Goal: Transaction & Acquisition: Purchase product/service

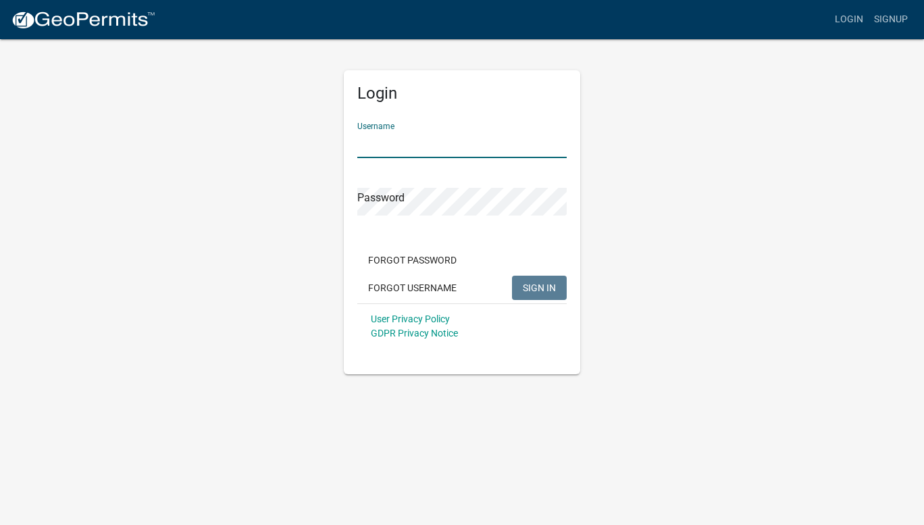
click at [415, 148] on input "Username" at bounding box center [461, 144] width 209 height 28
type input "Stockton1972"
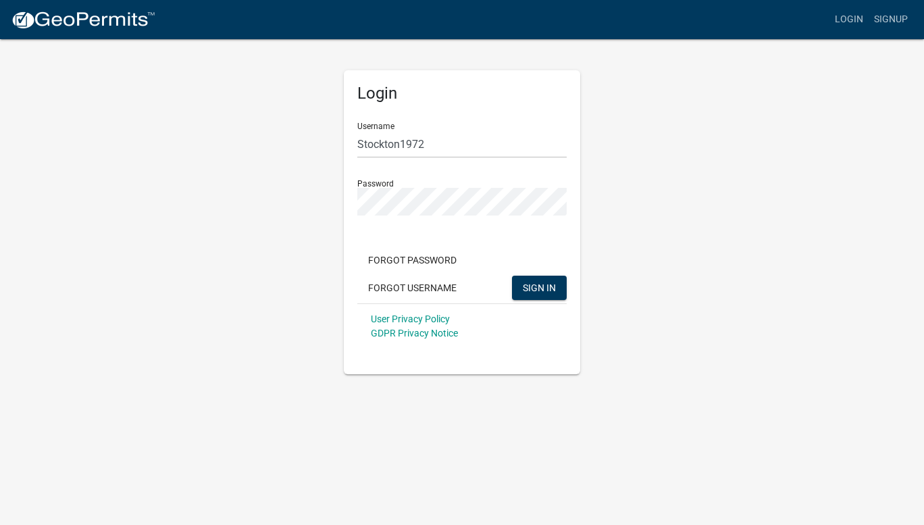
click at [605, 299] on div "Login Username Stockton1972 Password Forgot Password Forgot Username SIGN IN Us…" at bounding box center [462, 206] width 770 height 336
click at [547, 289] on span "SIGN IN" at bounding box center [539, 287] width 33 height 11
click at [522, 284] on button "SIGN IN" at bounding box center [539, 288] width 55 height 24
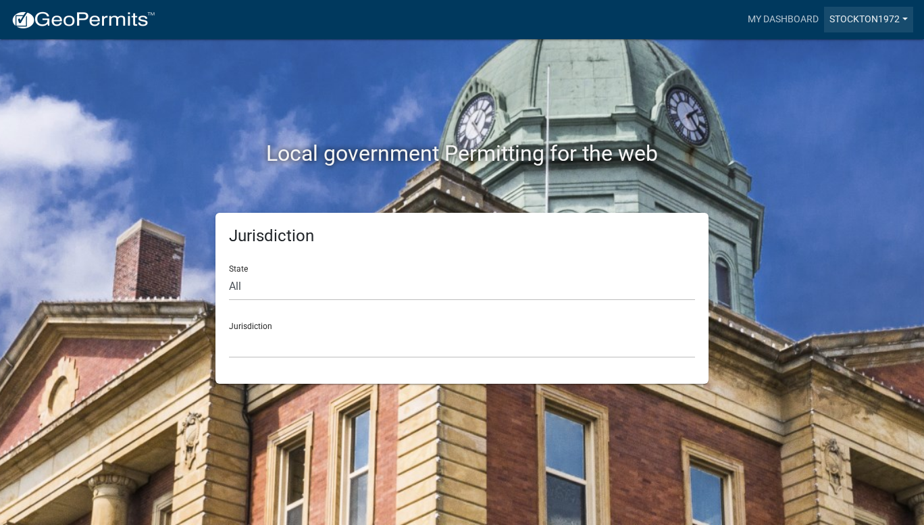
click at [905, 20] on link "Stockton1972" at bounding box center [868, 20] width 89 height 26
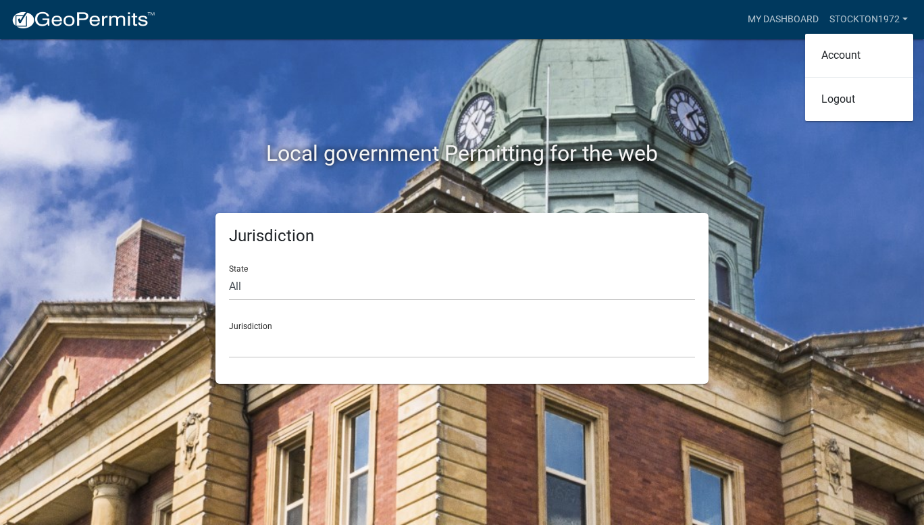
click at [771, 88] on div "Local government Permitting for the web" at bounding box center [462, 125] width 770 height 173
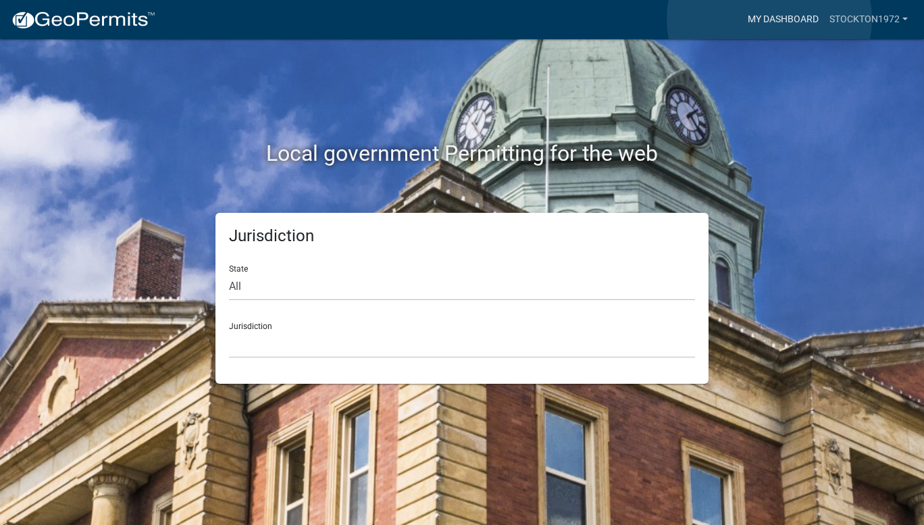
click at [769, 19] on link "My Dashboard" at bounding box center [783, 20] width 82 height 26
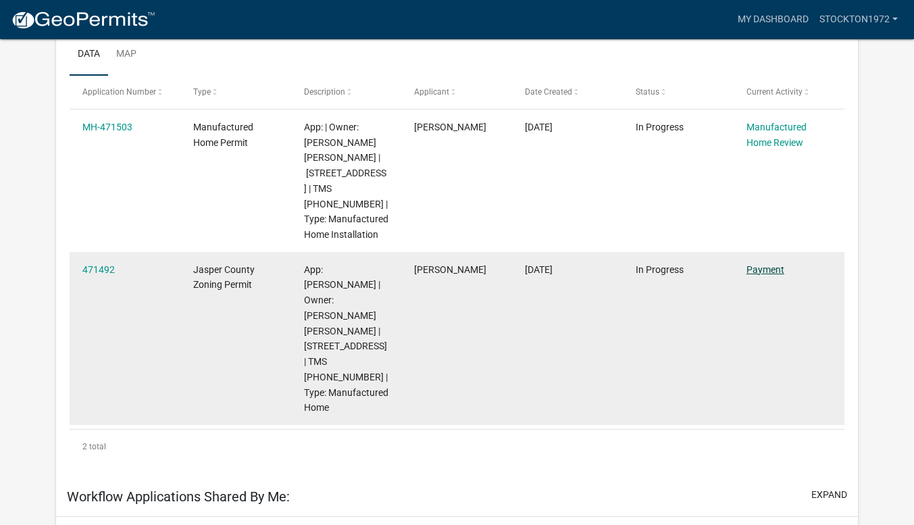
scroll to position [226, 0]
click at [753, 266] on link "Payment" at bounding box center [765, 268] width 38 height 11
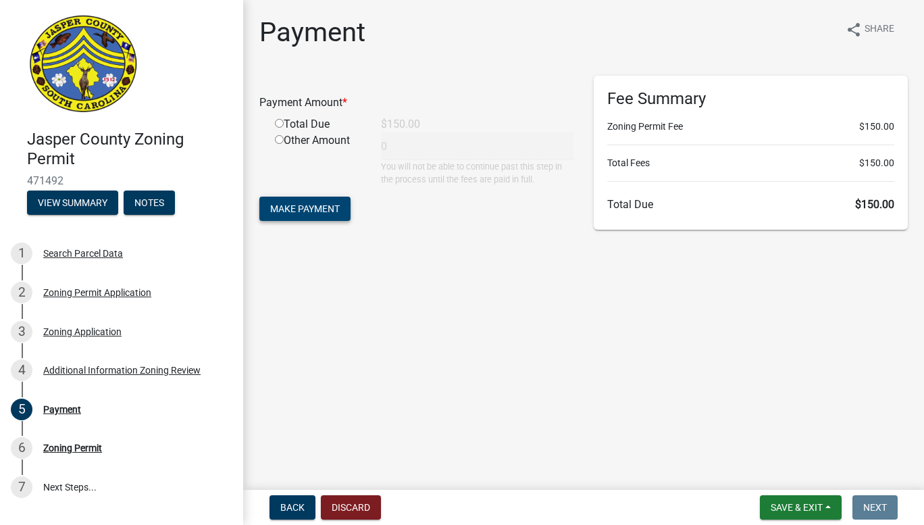
click at [334, 212] on span "Make Payment" at bounding box center [305, 208] width 70 height 11
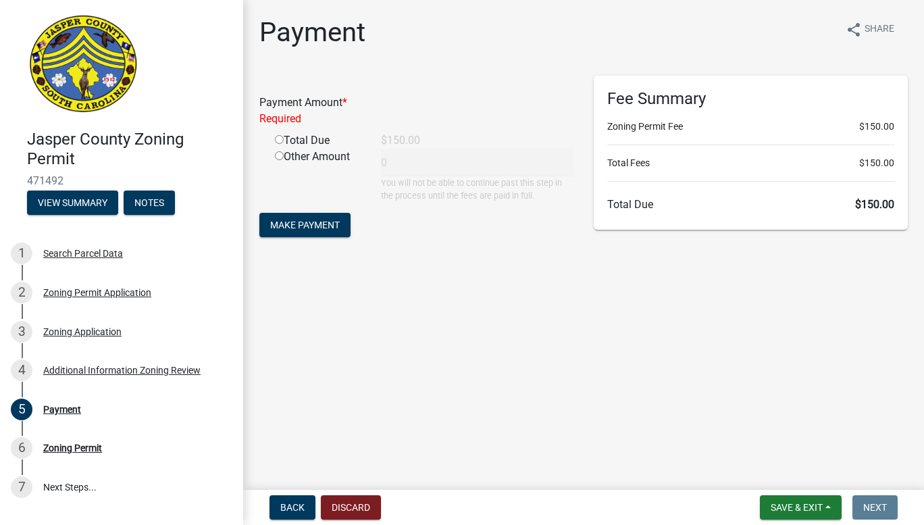
click at [496, 203] on form "Payment Amount * Required Total Due $150.00 Other Amount 0 You will not be able…" at bounding box center [416, 158] width 314 height 165
click at [278, 139] on input "radio" at bounding box center [279, 139] width 9 height 9
radio input "true"
type input "150"
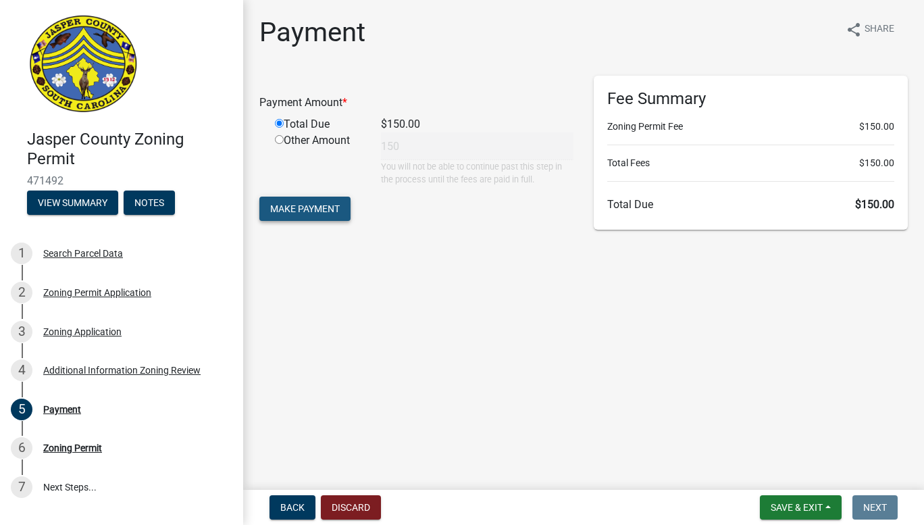
click at [307, 207] on span "Make Payment" at bounding box center [305, 208] width 70 height 11
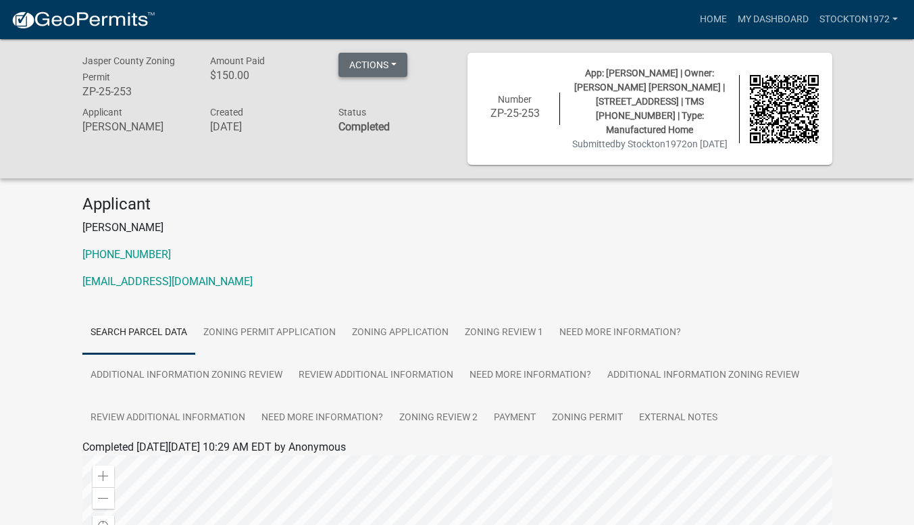
click at [395, 66] on button "Actions" at bounding box center [372, 65] width 69 height 24
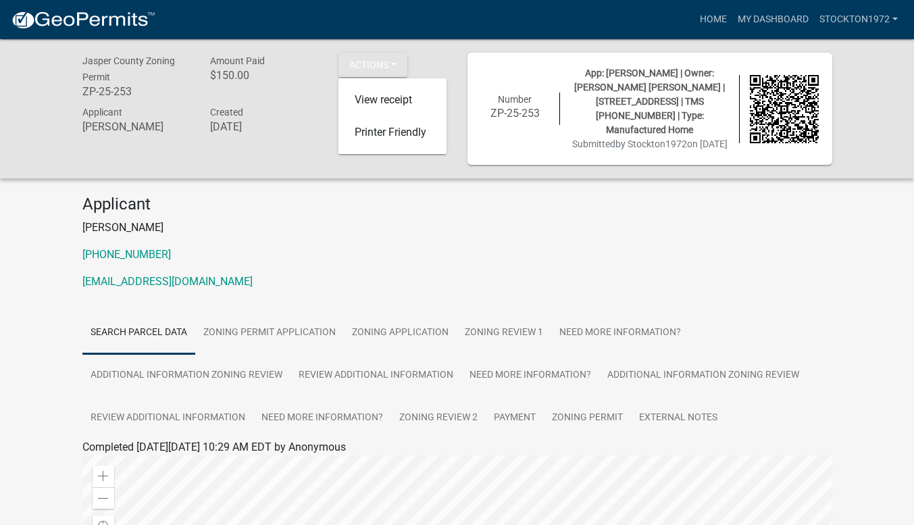
click at [351, 178] on div "Jasper County Zoning Permit ZP-25-253 Amount Paid $150.00 Actions View receipt …" at bounding box center [457, 474] width 914 height 871
